Goal: Task Accomplishment & Management: Complete application form

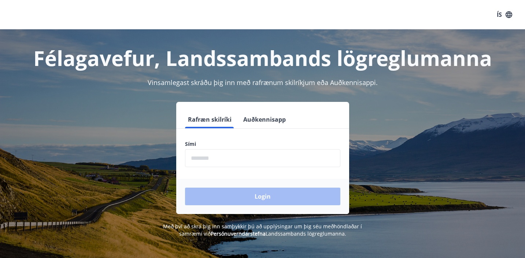
click at [223, 161] on input "phone" at bounding box center [262, 158] width 155 height 18
type input "********"
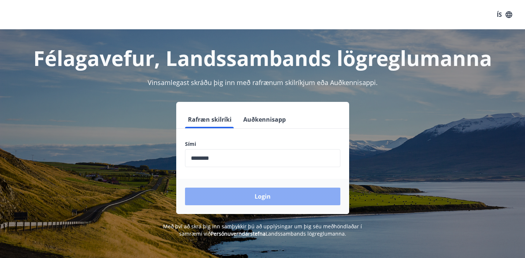
click at [268, 196] on button "Login" at bounding box center [262, 197] width 155 height 18
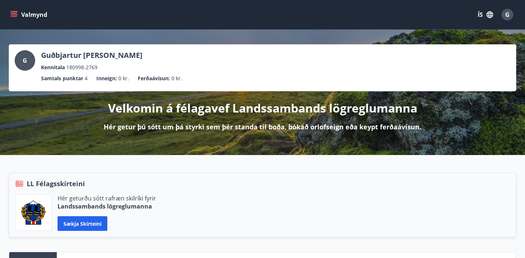
click at [12, 14] on icon "menu" at bounding box center [13, 14] width 7 height 7
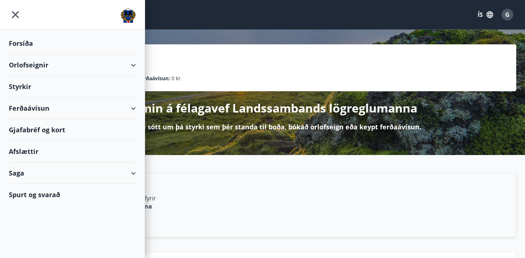
click at [31, 85] on div "Styrkir" at bounding box center [72, 87] width 127 height 22
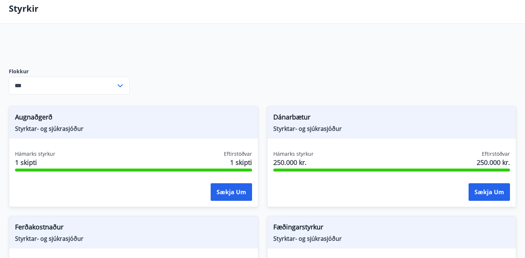
scroll to position [46, 0]
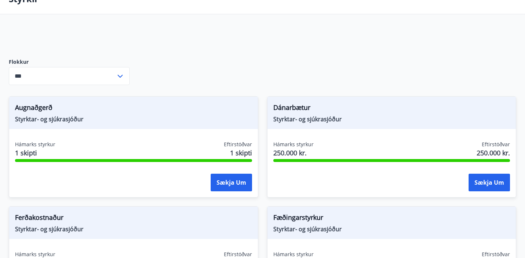
click at [113, 75] on input "***" at bounding box center [62, 76] width 107 height 18
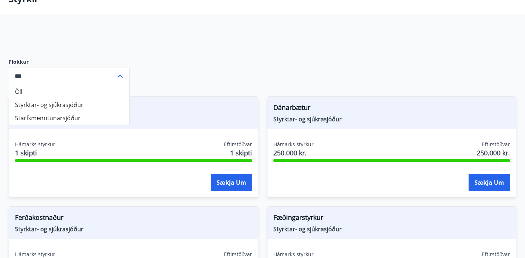
click at [78, 118] on li "Starfsmenntunarsjóður" at bounding box center [69, 117] width 120 height 13
type input "**********"
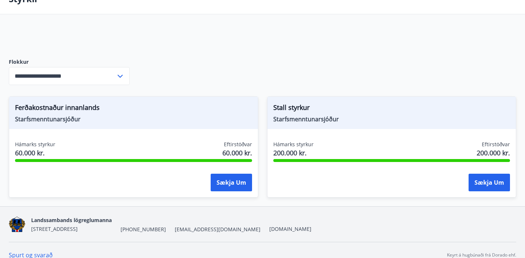
scroll to position [56, 0]
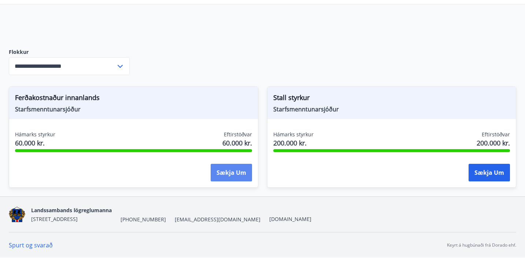
click at [233, 176] on button "Sækja um" at bounding box center [231, 173] width 41 height 18
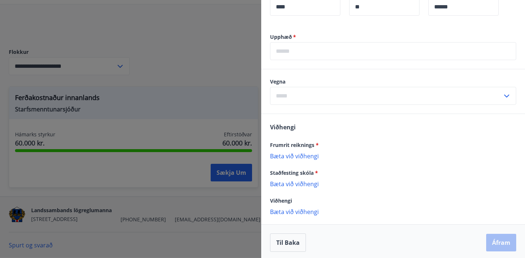
scroll to position [233, 0]
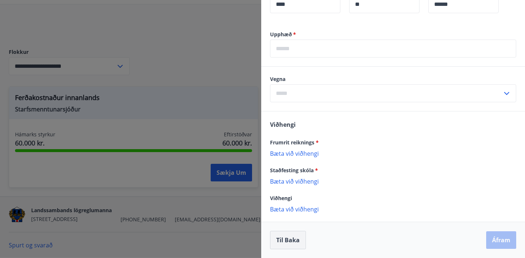
click at [278, 243] on button "Til baka" at bounding box center [288, 240] width 36 height 18
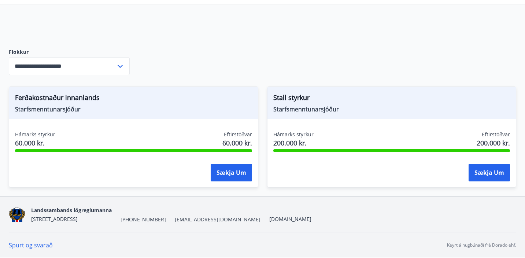
scroll to position [0, 0]
click at [232, 173] on button "Sækja um" at bounding box center [231, 173] width 41 height 18
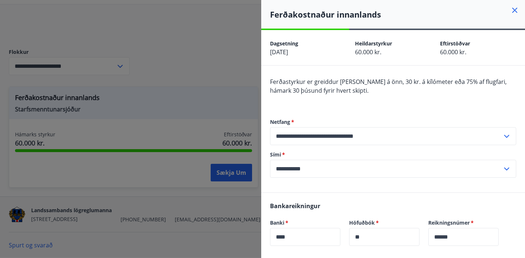
click at [187, 112] on div at bounding box center [262, 129] width 525 height 258
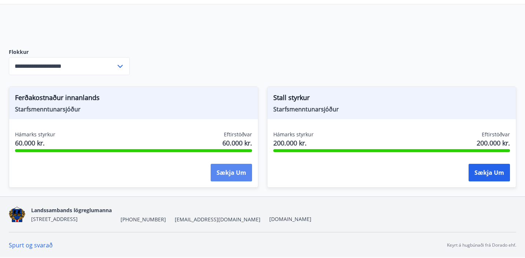
click at [241, 170] on button "Sækja um" at bounding box center [231, 173] width 41 height 18
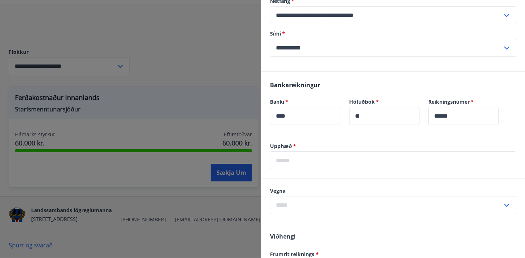
scroll to position [120, 0]
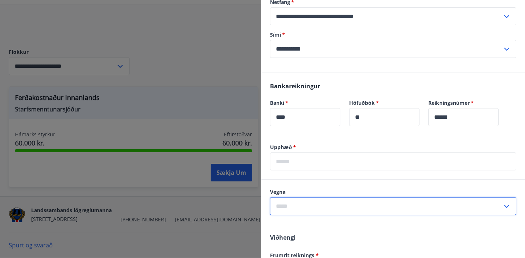
click at [357, 205] on input "text" at bounding box center [386, 206] width 232 height 18
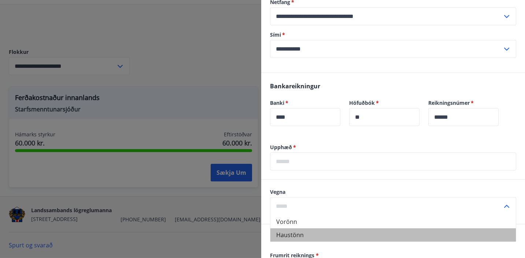
click at [311, 232] on li "Haustönn" at bounding box center [394, 234] width 246 height 13
type input "********"
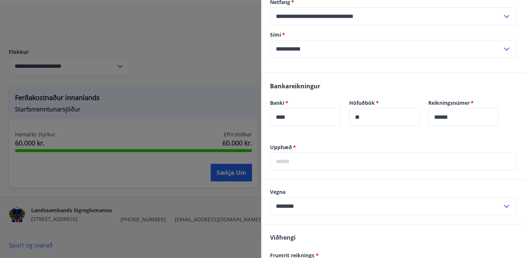
click at [309, 162] on input "text" at bounding box center [393, 161] width 246 height 18
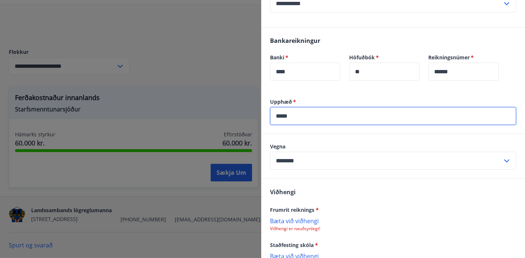
scroll to position [170, 0]
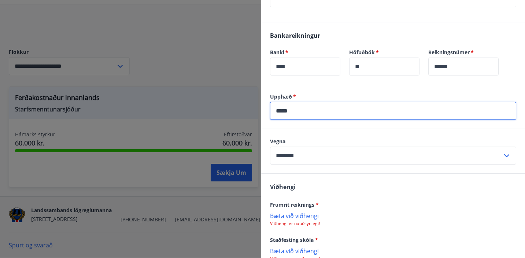
type input "*****"
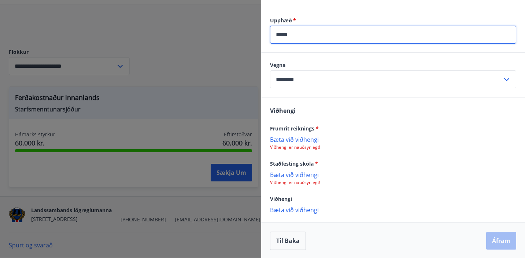
scroll to position [247, 0]
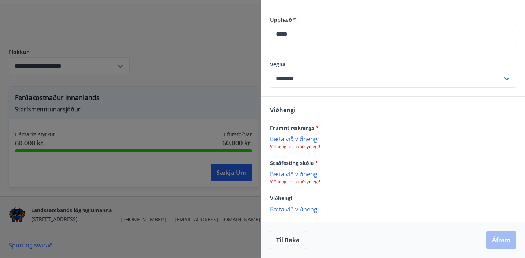
click at [298, 139] on p "Bæta við viðhengi" at bounding box center [393, 138] width 246 height 7
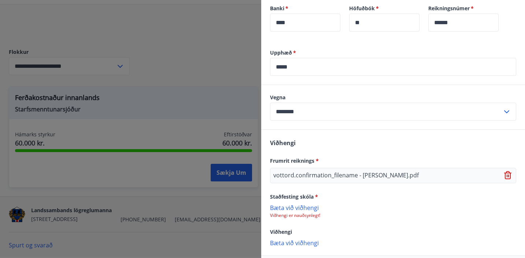
scroll to position [248, 0]
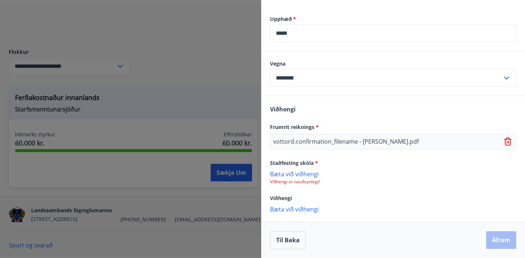
click at [502, 240] on div "Til baka Áfram" at bounding box center [393, 240] width 246 height 18
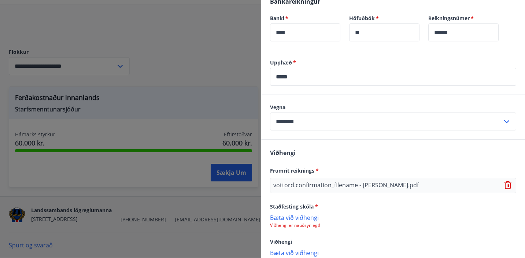
scroll to position [207, 0]
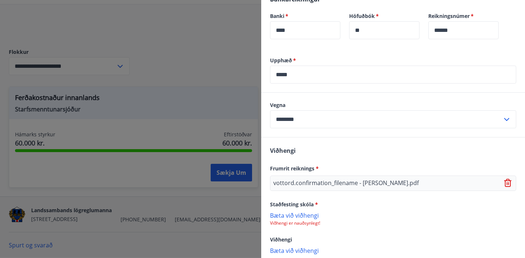
click at [430, 81] on input "*****" at bounding box center [393, 75] width 246 height 18
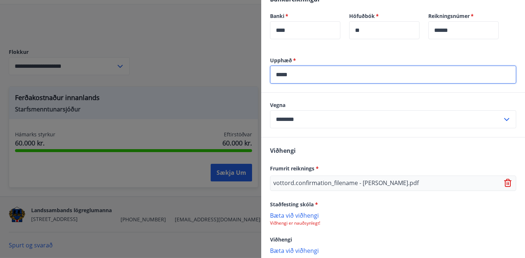
click at [301, 217] on p "Bæta við viðhengi" at bounding box center [393, 215] width 246 height 7
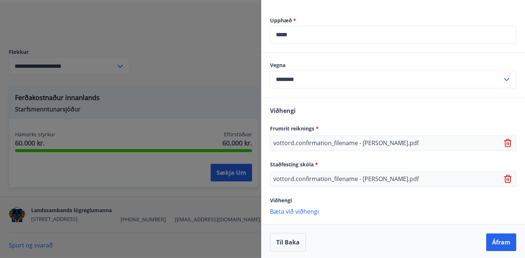
scroll to position [249, 0]
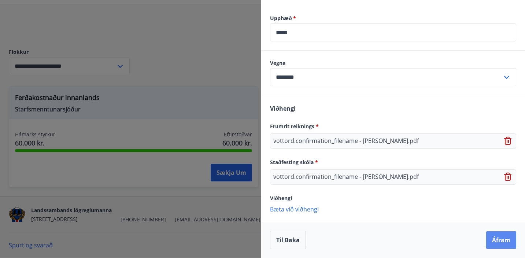
click at [496, 242] on button "Áfram" at bounding box center [501, 240] width 30 height 18
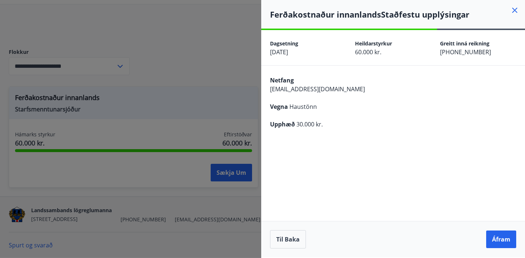
scroll to position [0, 0]
click at [496, 242] on button "Áfram" at bounding box center [501, 240] width 30 height 18
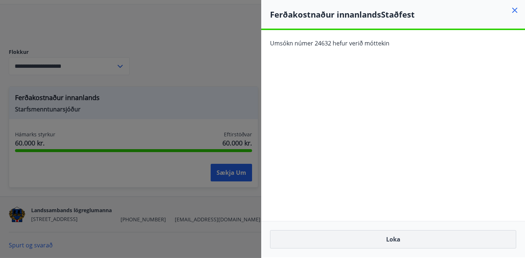
click at [394, 238] on button "Loka" at bounding box center [393, 239] width 246 height 18
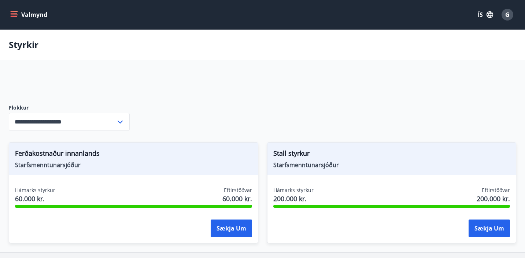
click at [119, 122] on icon at bounding box center [120, 122] width 5 height 3
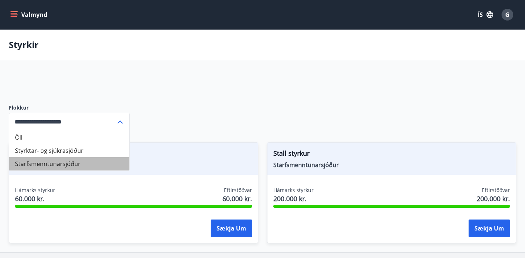
click at [53, 162] on li "Starfsmenntunarsjóður" at bounding box center [69, 163] width 120 height 13
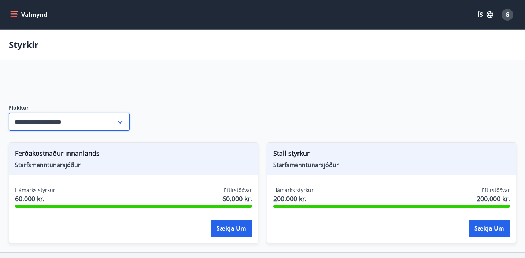
click at [65, 126] on input "**********" at bounding box center [62, 122] width 107 height 18
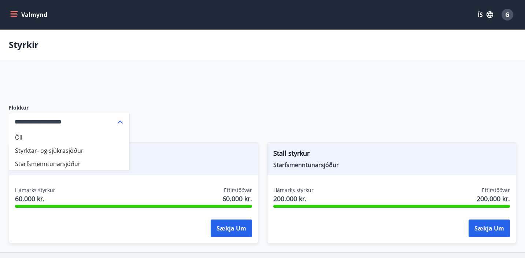
click at [58, 152] on li "Styrktar- og sjúkrasjóður" at bounding box center [69, 150] width 120 height 13
type input "**********"
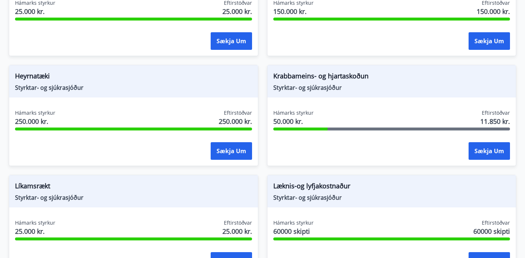
scroll to position [519, 0]
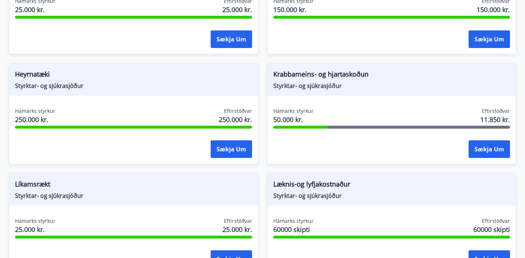
click at [329, 74] on span "Krabbameins- og hjartaskoðun" at bounding box center [391, 75] width 237 height 12
click at [495, 149] on button "Sækja um" at bounding box center [489, 149] width 41 height 18
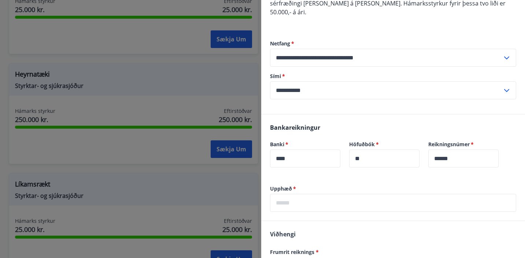
scroll to position [0, 0]
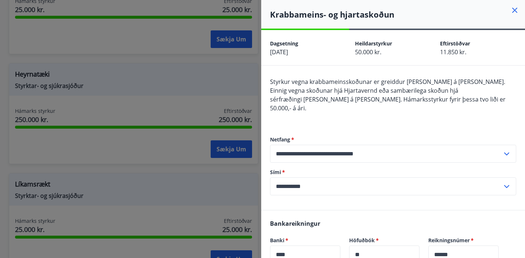
click at [515, 11] on icon at bounding box center [515, 10] width 9 height 9
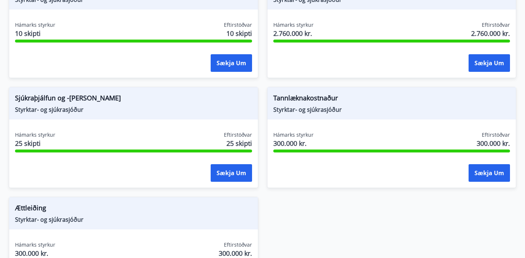
scroll to position [824, 0]
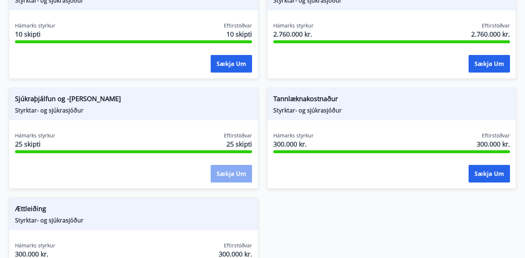
click at [229, 175] on button "Sækja um" at bounding box center [231, 174] width 41 height 18
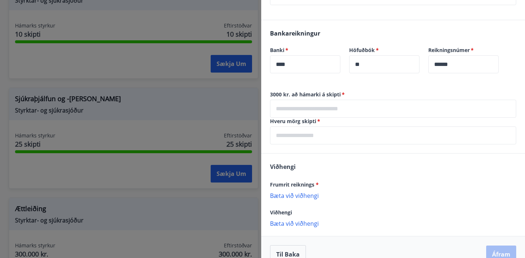
scroll to position [196, 0]
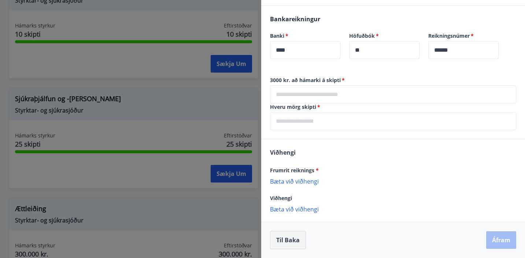
click at [284, 244] on button "Til baka" at bounding box center [288, 240] width 36 height 18
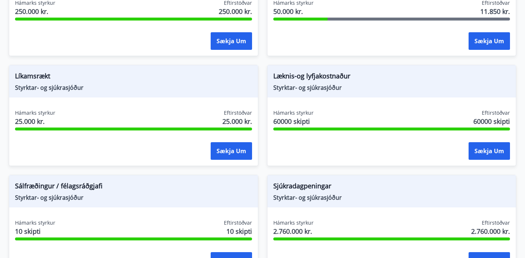
scroll to position [625, 0]
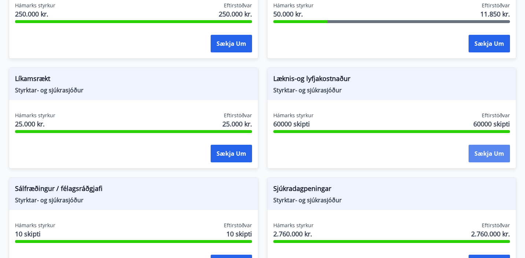
click at [480, 151] on button "Sækja um" at bounding box center [489, 154] width 41 height 18
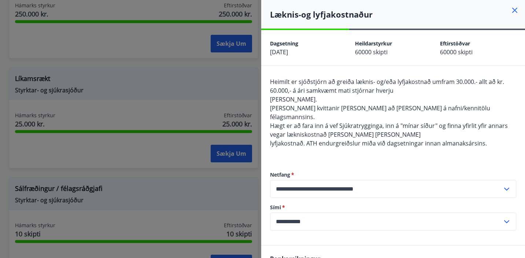
click at [516, 10] on icon at bounding box center [515, 10] width 9 height 9
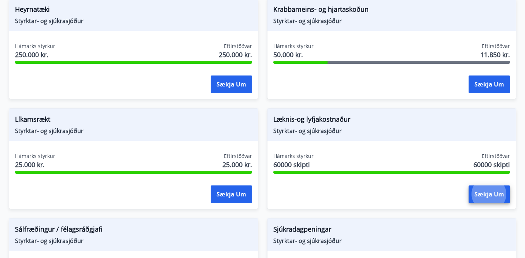
scroll to position [584, 0]
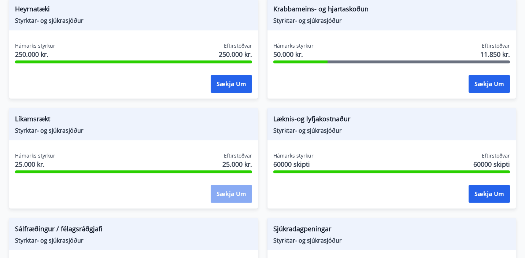
click at [235, 194] on button "Sækja um" at bounding box center [231, 194] width 41 height 18
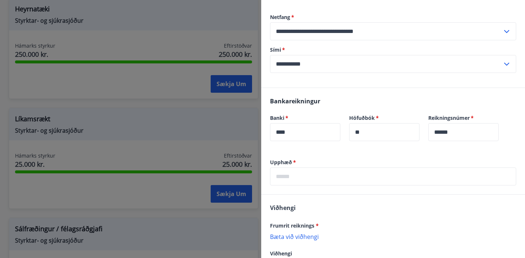
scroll to position [123, 0]
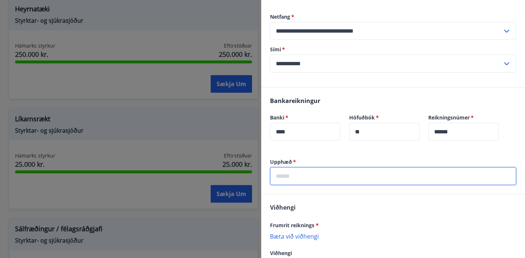
click at [344, 175] on input "text" at bounding box center [393, 176] width 246 height 18
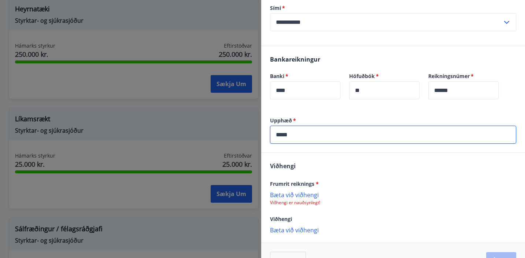
type input "*****"
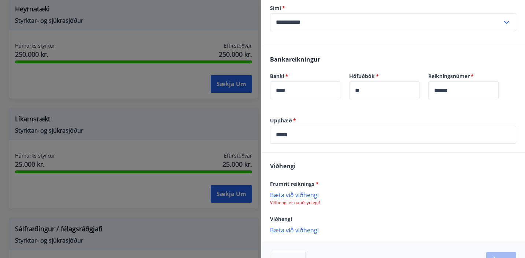
click at [294, 191] on p "Bæta við viðhengi" at bounding box center [393, 194] width 246 height 7
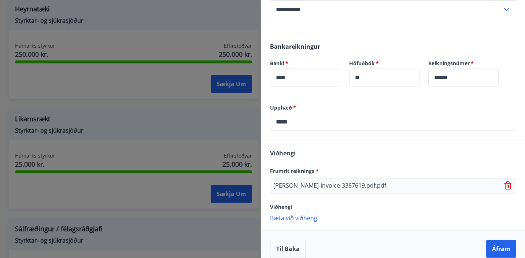
click at [301, 214] on p "Bæta við viðhengi" at bounding box center [393, 217] width 246 height 7
click at [292, 214] on p "Bæta við viðhengi" at bounding box center [393, 217] width 246 height 7
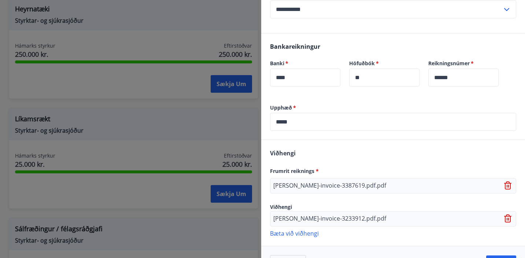
click at [314, 229] on p "Bæta við viðhengi" at bounding box center [393, 232] width 246 height 7
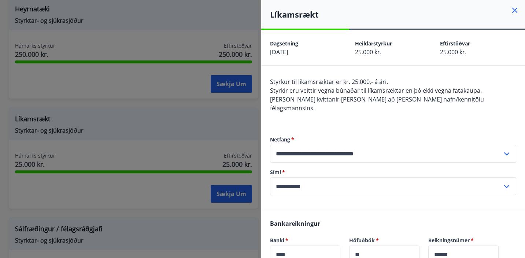
scroll to position [211, 0]
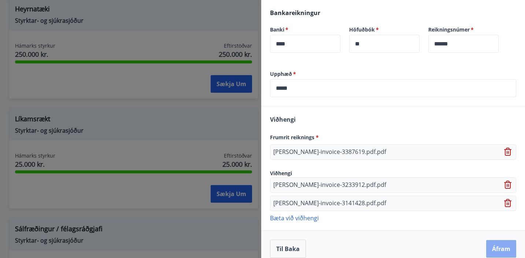
click at [504, 243] on button "Áfram" at bounding box center [501, 249] width 30 height 18
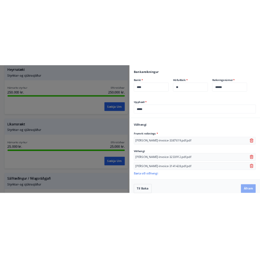
scroll to position [0, 0]
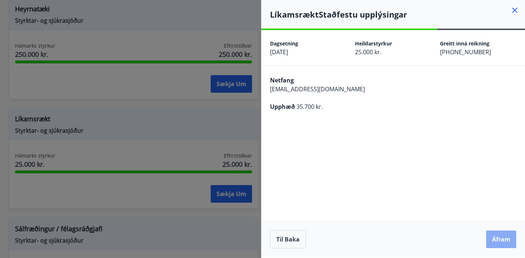
click at [500, 243] on button "Áfram" at bounding box center [501, 240] width 30 height 18
